Goal: Information Seeking & Learning: Learn about a topic

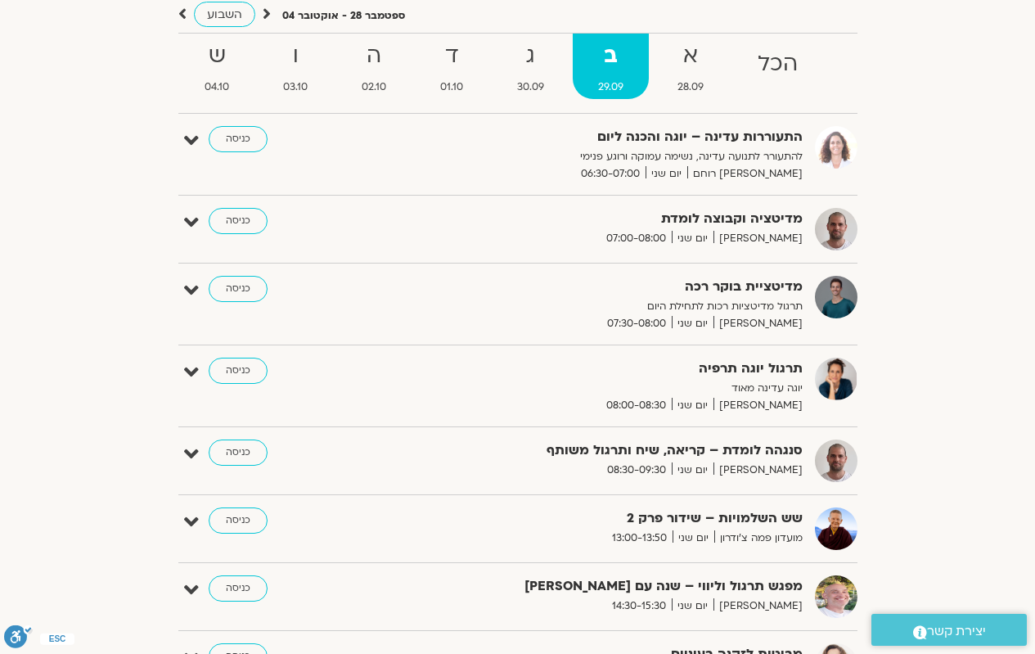
scroll to position [76, 0]
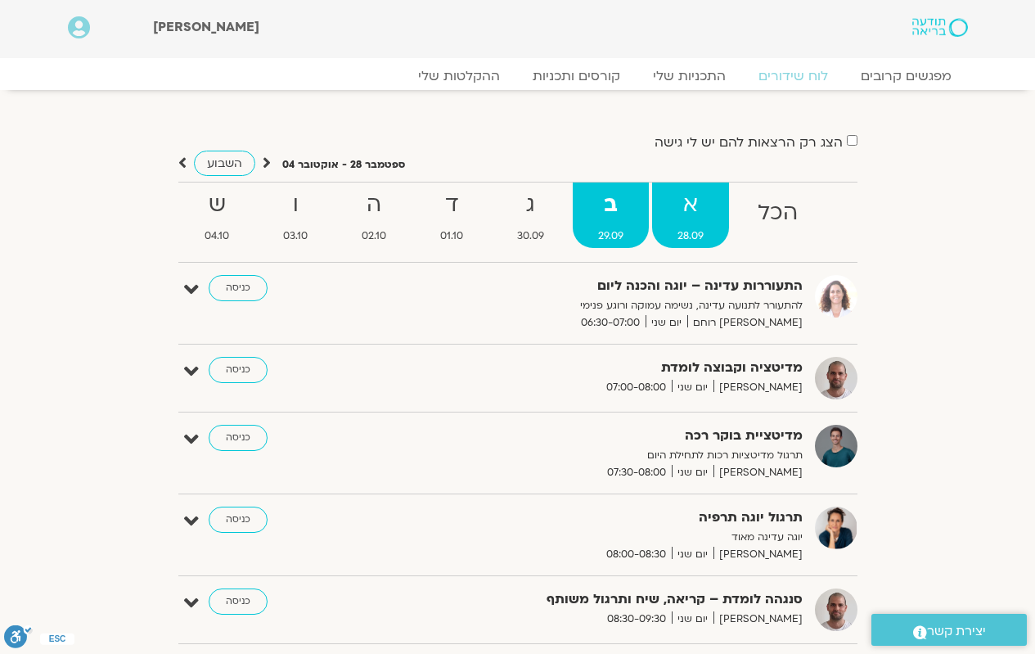
click at [688, 235] on span "28.09" at bounding box center [690, 235] width 77 height 17
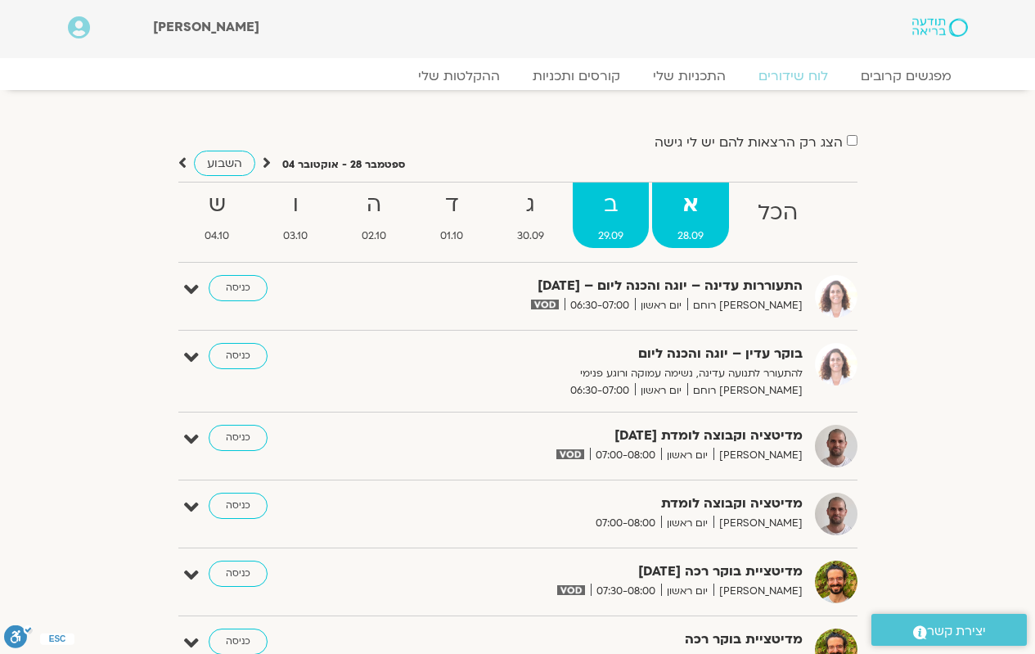
click at [618, 229] on span "29.09" at bounding box center [611, 235] width 76 height 17
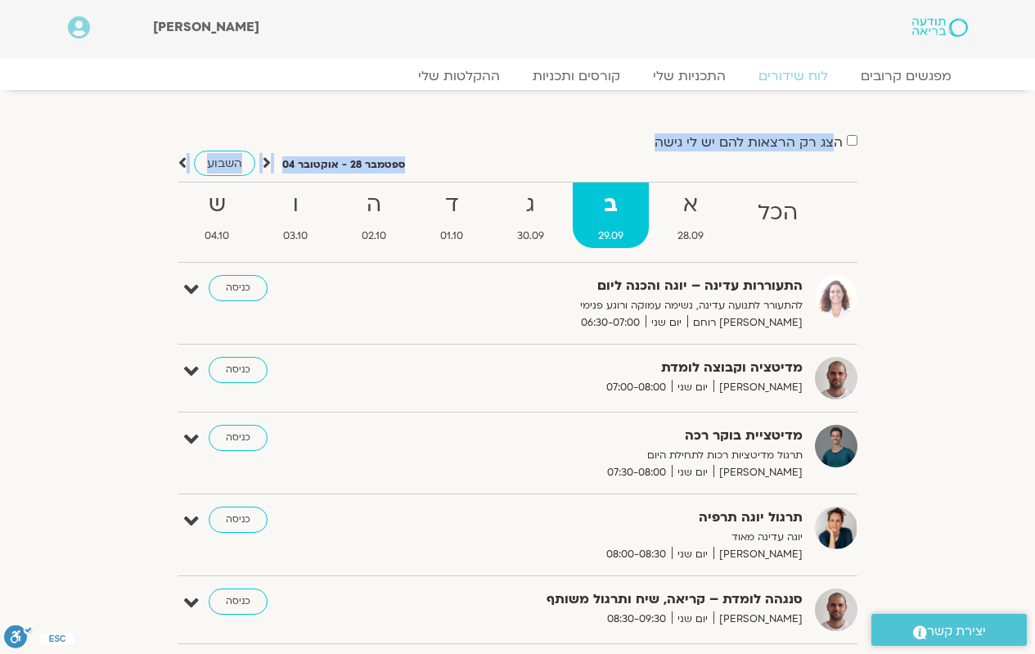
drag, startPoint x: 832, startPoint y: 151, endPoint x: 803, endPoint y: 182, distance: 41.7
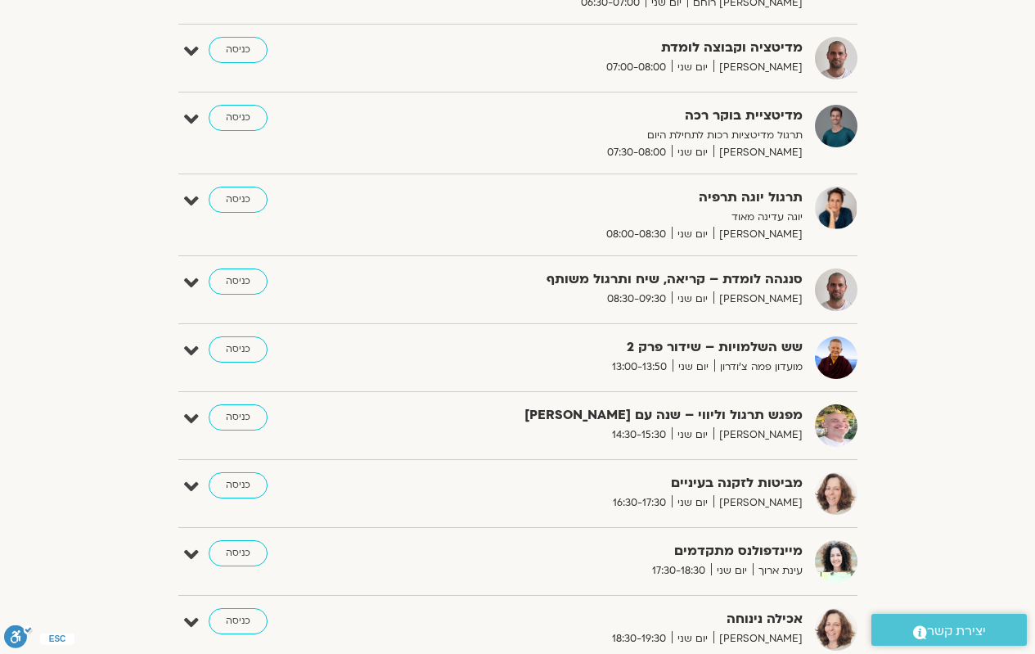
scroll to position [327, 0]
